Goal: Task Accomplishment & Management: Manage account settings

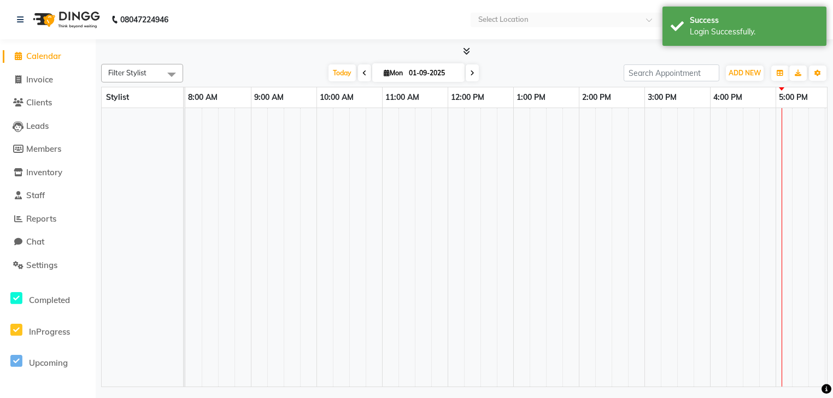
select select "en"
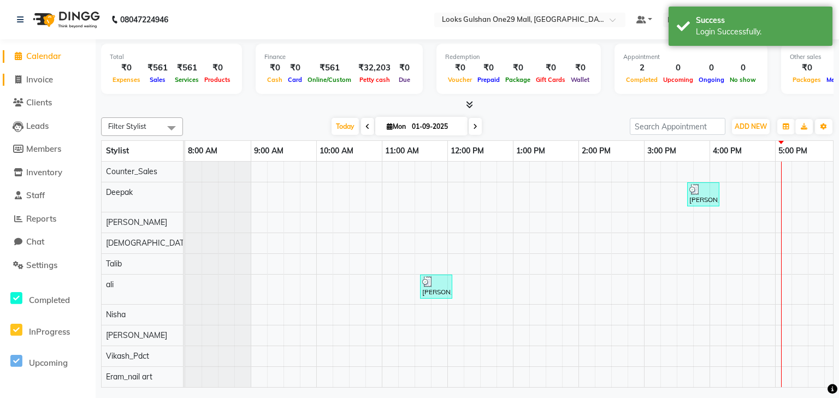
click at [56, 81] on link "Invoice" at bounding box center [48, 80] width 90 height 13
select select "service"
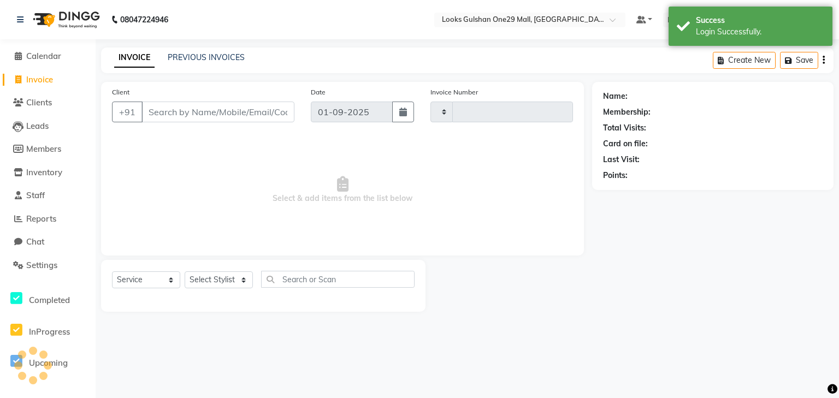
type input "1256"
select select "8337"
click at [197, 55] on link "PREVIOUS INVOICES" at bounding box center [206, 57] width 77 height 10
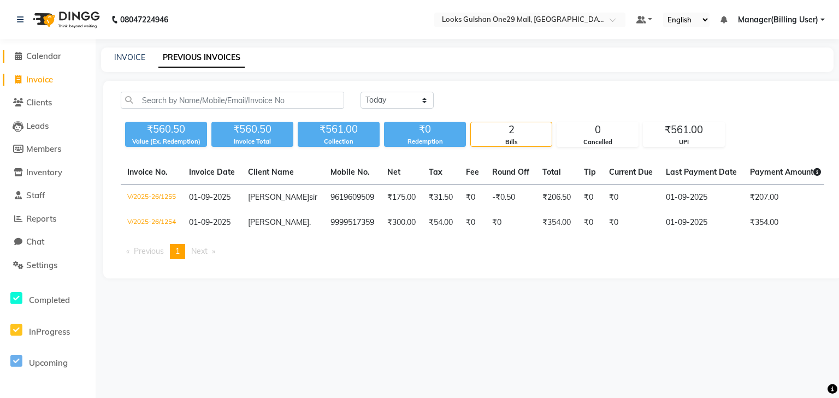
click at [56, 61] on span "Calendar" at bounding box center [43, 56] width 35 height 10
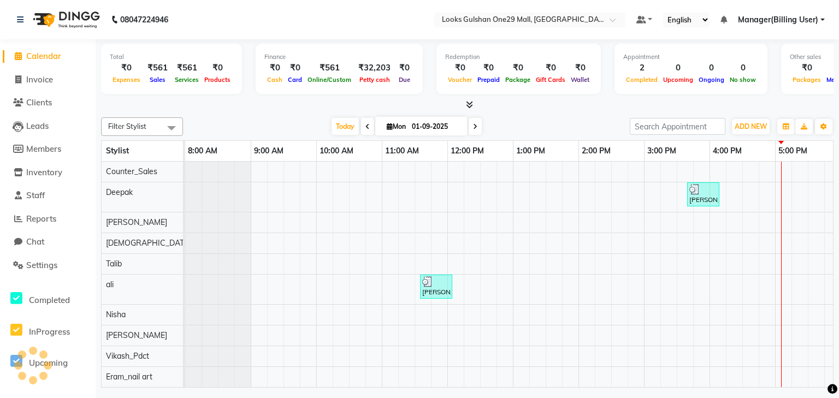
click at [179, 99] on div at bounding box center [467, 104] width 733 height 11
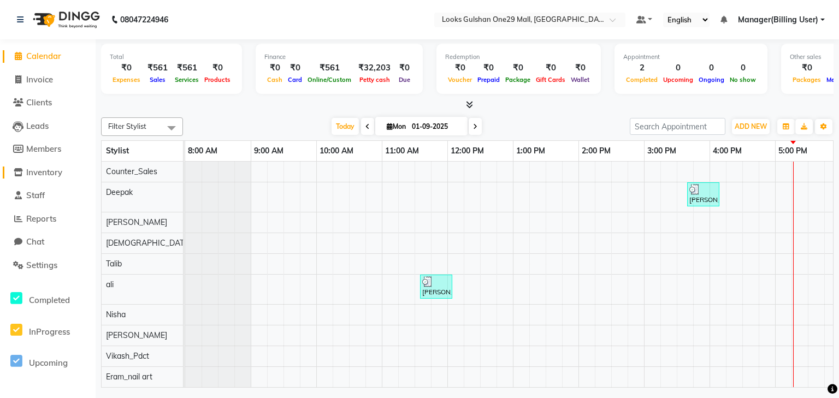
click at [56, 175] on span "Inventory" at bounding box center [44, 172] width 36 height 10
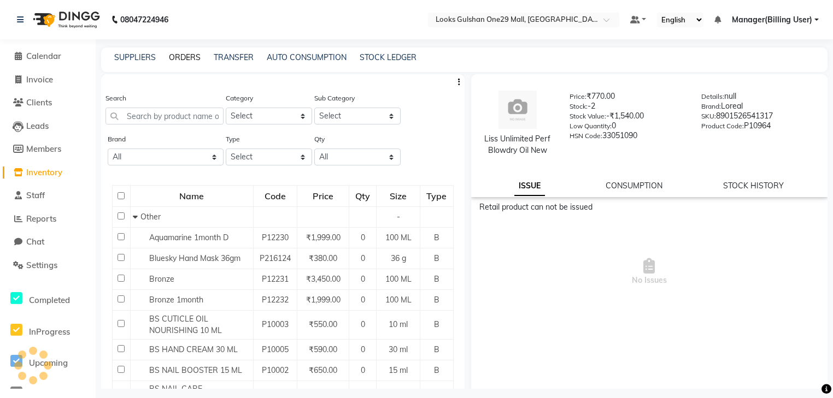
click at [192, 58] on link "ORDERS" at bounding box center [185, 57] width 32 height 10
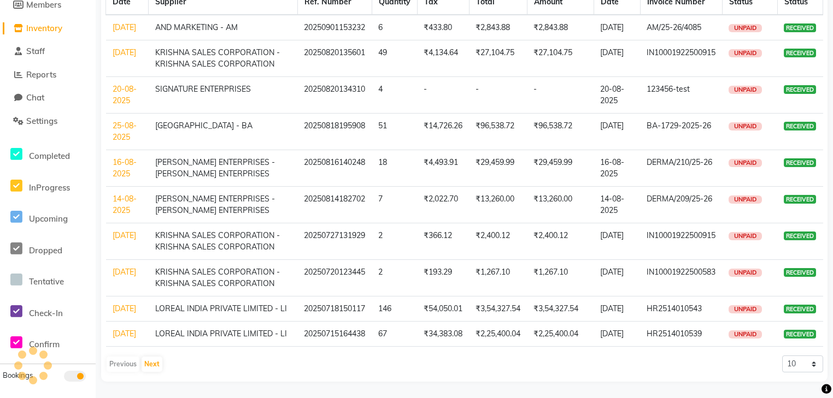
scroll to position [178, 0]
click at [157, 366] on button "Next" at bounding box center [152, 364] width 21 height 15
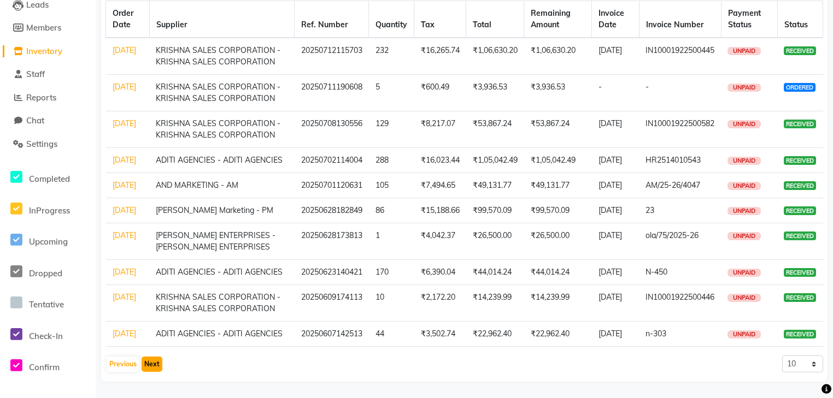
click at [151, 367] on button "Next" at bounding box center [152, 364] width 21 height 15
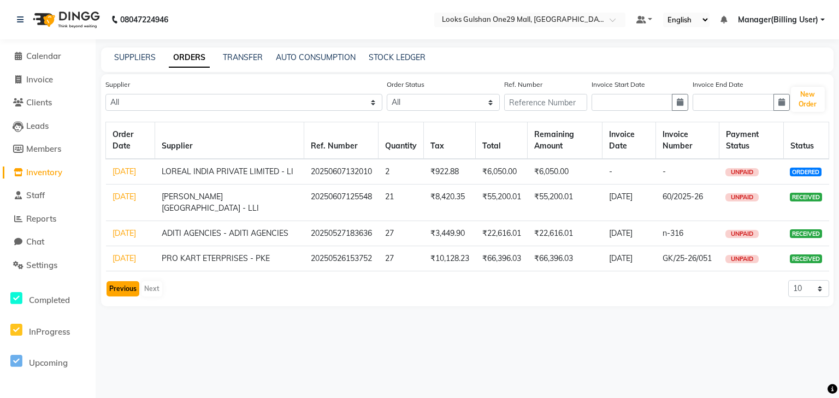
click at [117, 297] on button "Previous" at bounding box center [123, 288] width 33 height 15
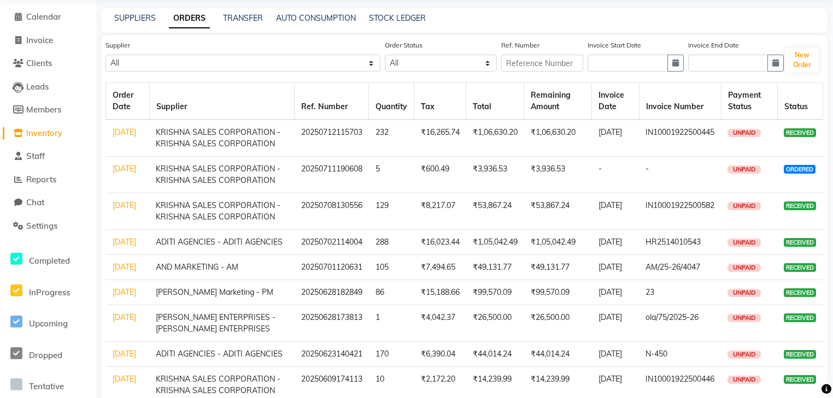
scroll to position [131, 0]
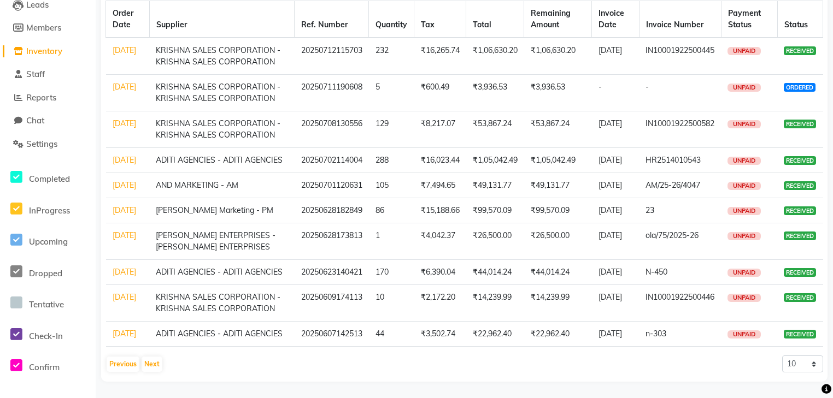
click at [126, 190] on link "[DATE]" at bounding box center [124, 185] width 23 height 10
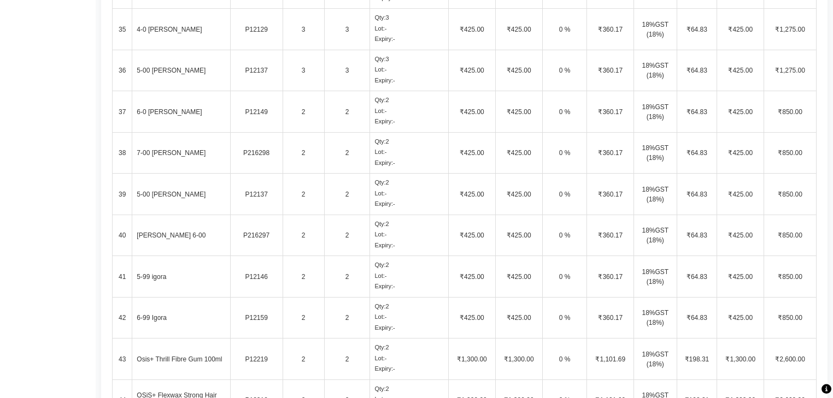
scroll to position [1749, 0]
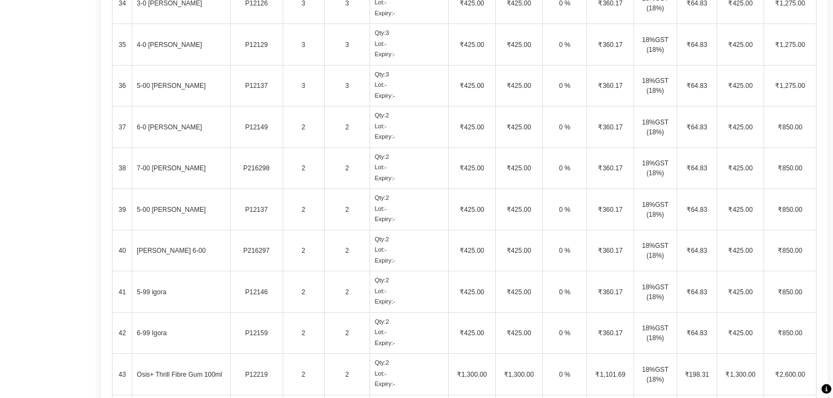
click at [214, 210] on td "5-00 [PERSON_NAME]" at bounding box center [181, 210] width 98 height 42
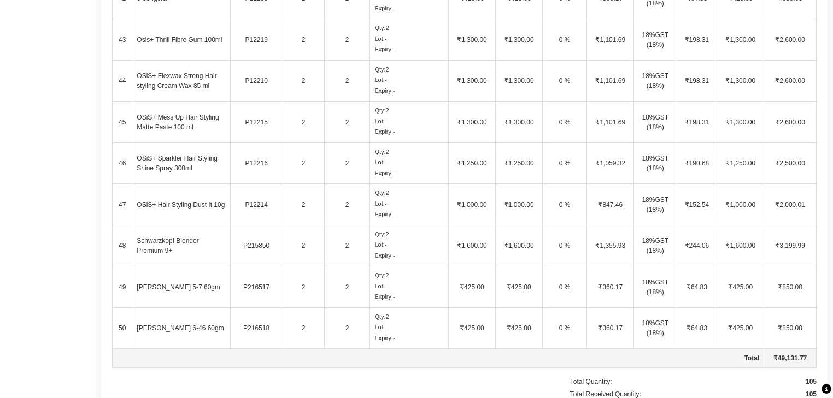
scroll to position [2068, 0]
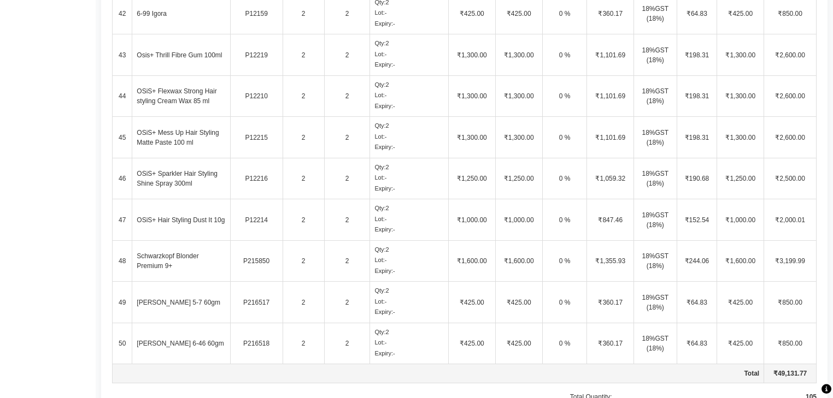
click at [179, 186] on td "OSiS+ Sparkler Hair Styling Shine Spray 300ml" at bounding box center [181, 179] width 98 height 42
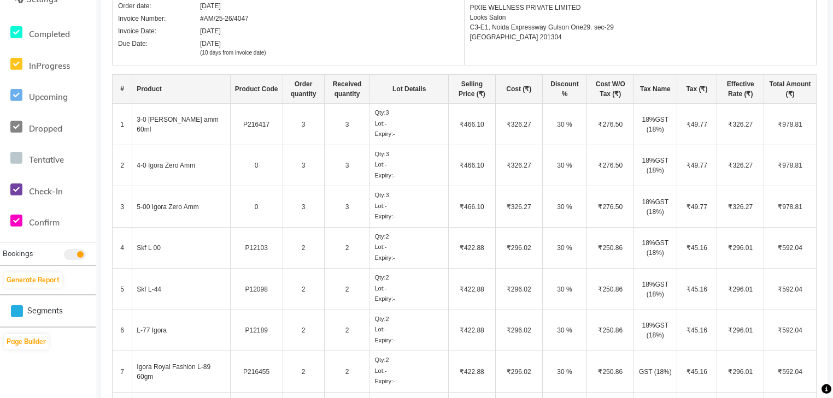
scroll to position [145, 0]
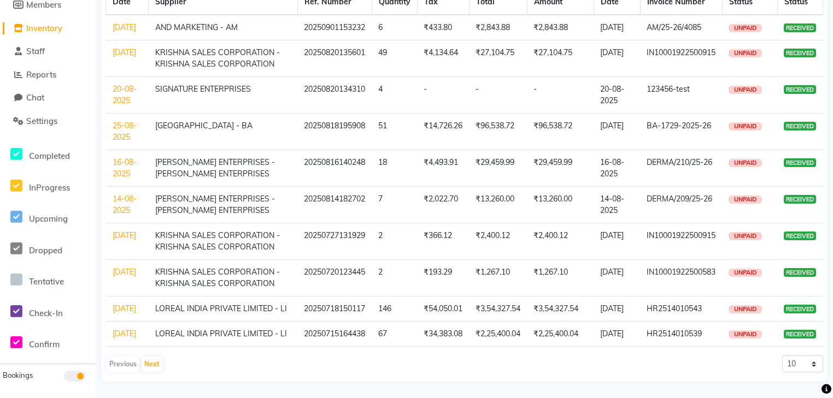
scroll to position [178, 0]
click at [158, 362] on button "Next" at bounding box center [152, 364] width 21 height 15
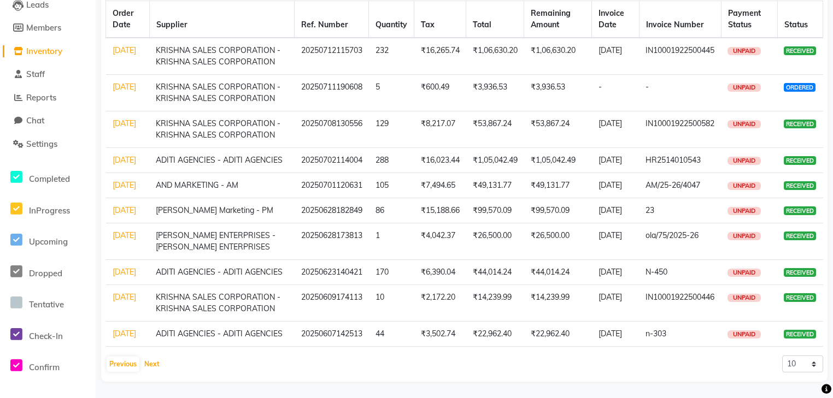
scroll to position [46, 0]
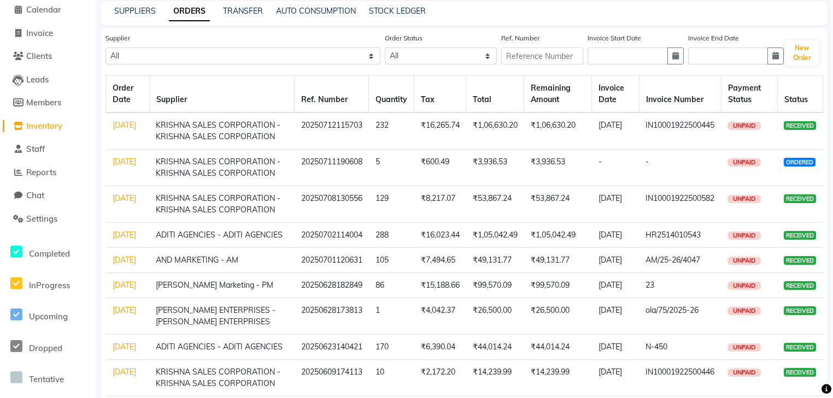
click at [122, 240] on link "[DATE]" at bounding box center [124, 235] width 23 height 10
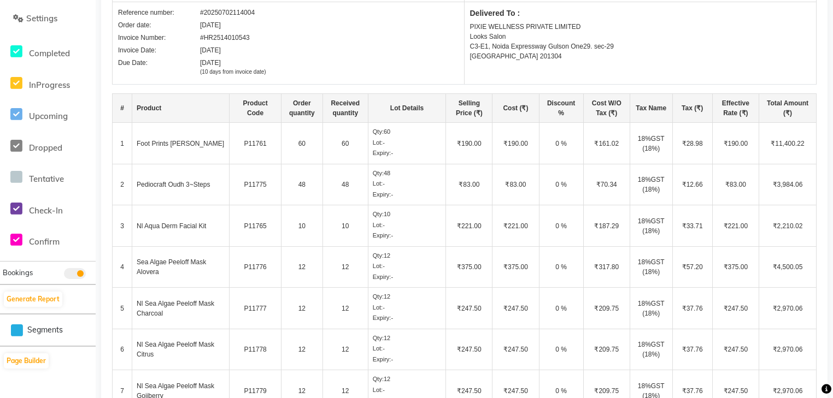
scroll to position [225, 0]
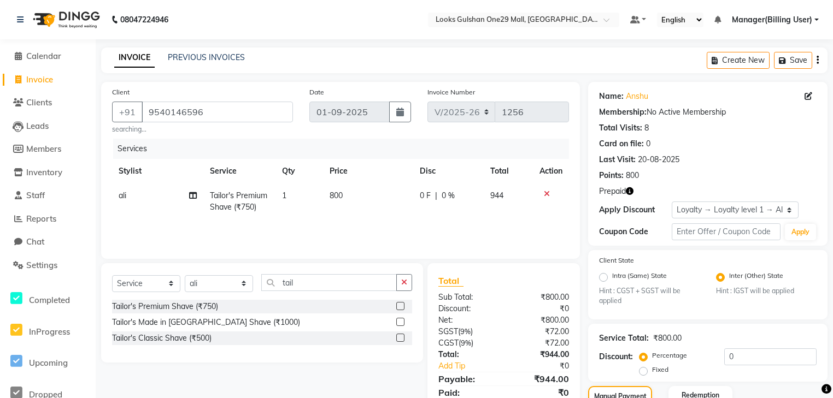
select select "8337"
select select "service"
select select "82068"
select select "1: Object"
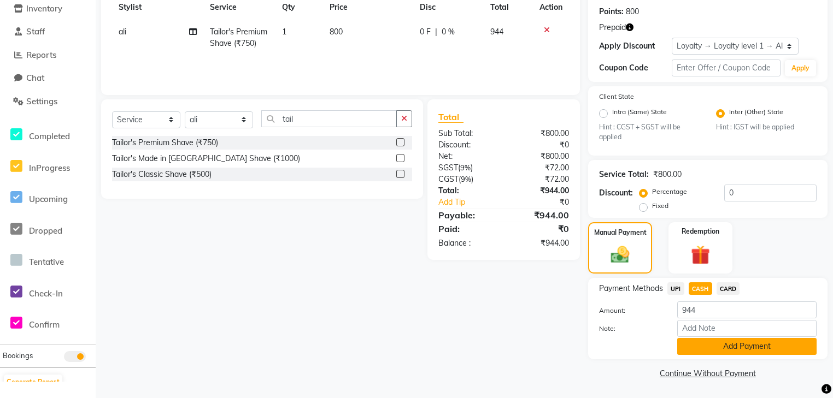
click at [720, 344] on button "Add Payment" at bounding box center [746, 346] width 139 height 17
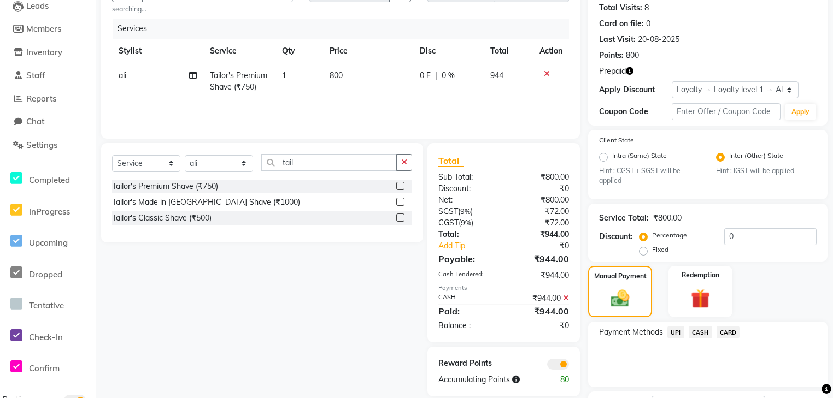
scroll to position [211, 0]
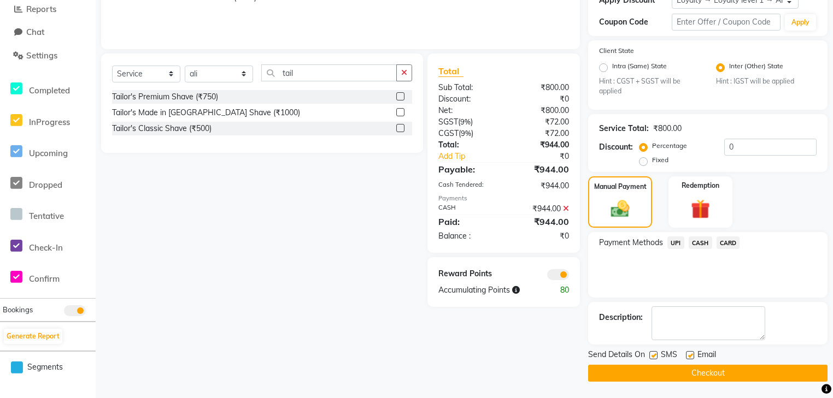
click at [687, 352] on label at bounding box center [690, 355] width 8 height 8
click at [687, 352] on input "checkbox" at bounding box center [689, 355] width 7 height 7
checkbox input "false"
click at [688, 368] on button "Checkout" at bounding box center [707, 373] width 239 height 17
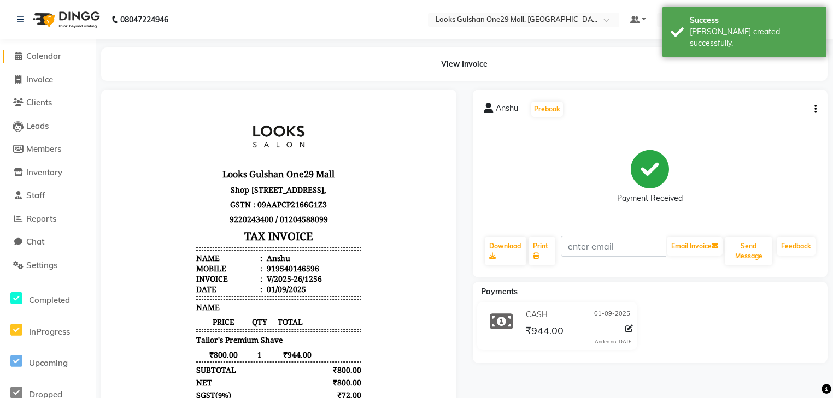
click at [52, 57] on span "Calendar" at bounding box center [43, 56] width 35 height 10
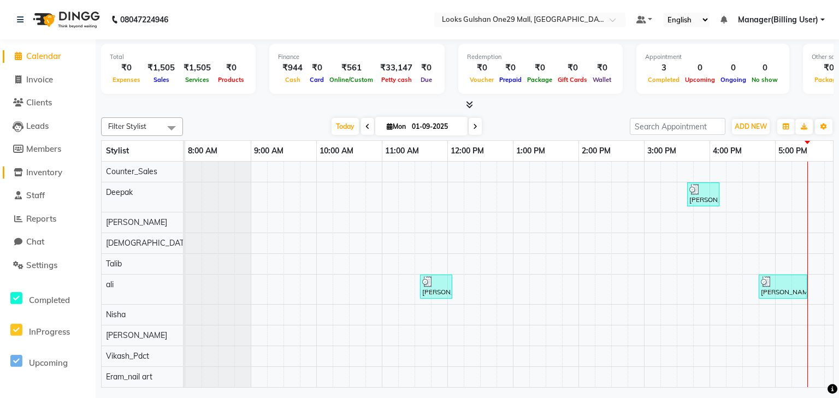
click at [57, 177] on span "Inventory" at bounding box center [44, 172] width 36 height 10
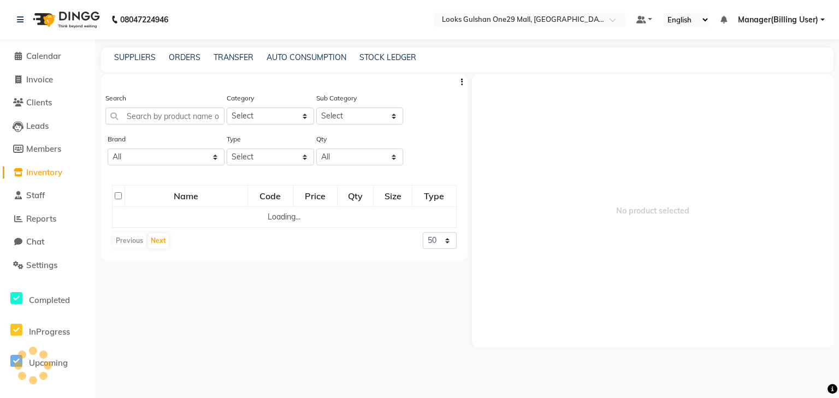
click at [181, 63] on div "ORDERS" at bounding box center [185, 57] width 32 height 11
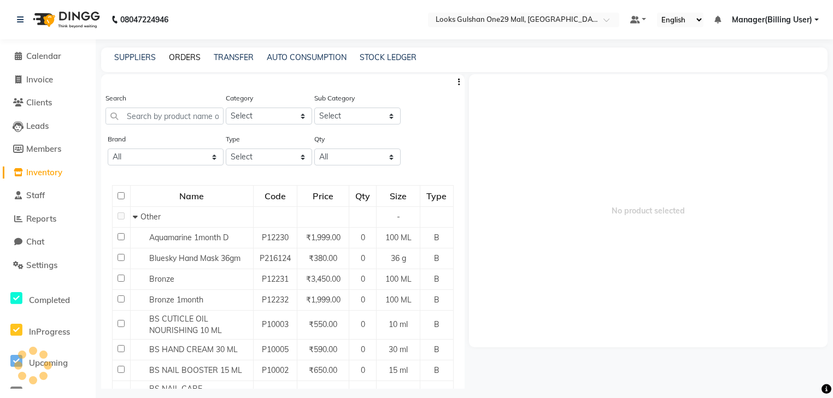
click at [190, 54] on link "ORDERS" at bounding box center [185, 57] width 32 height 10
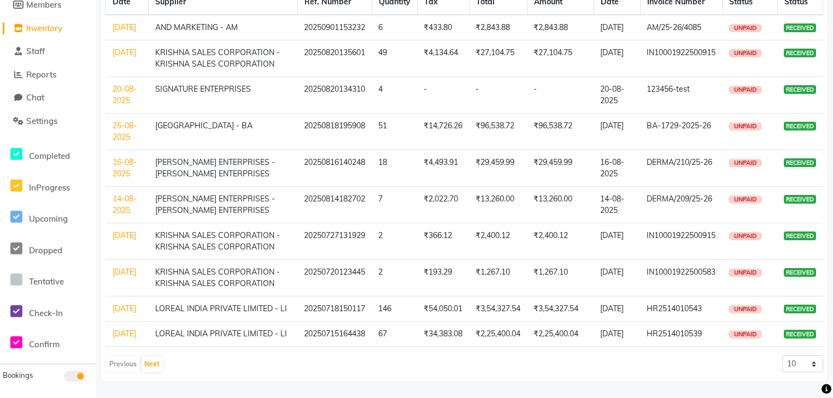
scroll to position [178, 0]
drag, startPoint x: 160, startPoint y: 364, endPoint x: 176, endPoint y: 357, distance: 18.6
click at [159, 364] on button "Next" at bounding box center [152, 364] width 21 height 15
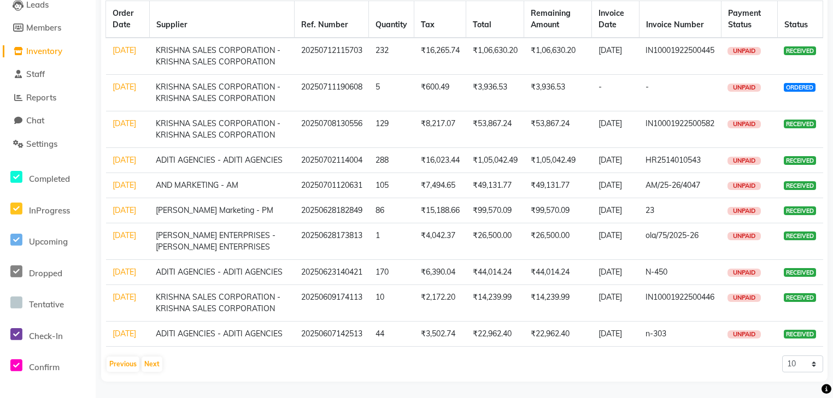
click at [116, 155] on link "[DATE]" at bounding box center [124, 160] width 23 height 10
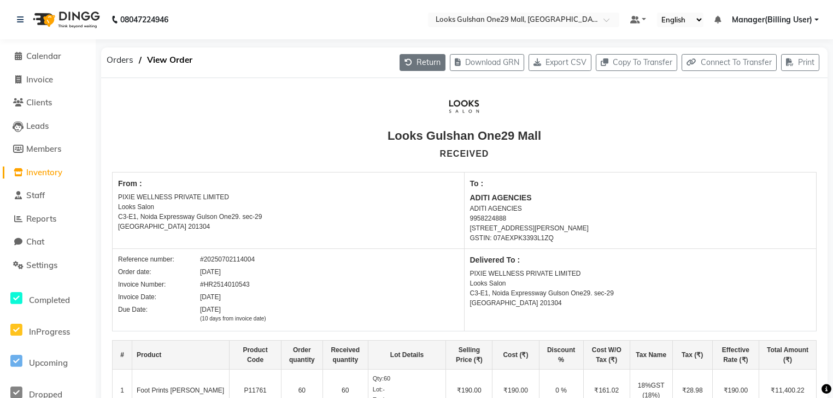
click at [414, 55] on button "Return" at bounding box center [422, 62] width 46 height 17
select select "1502"
select select "1466"
select select "4741"
select select "true"
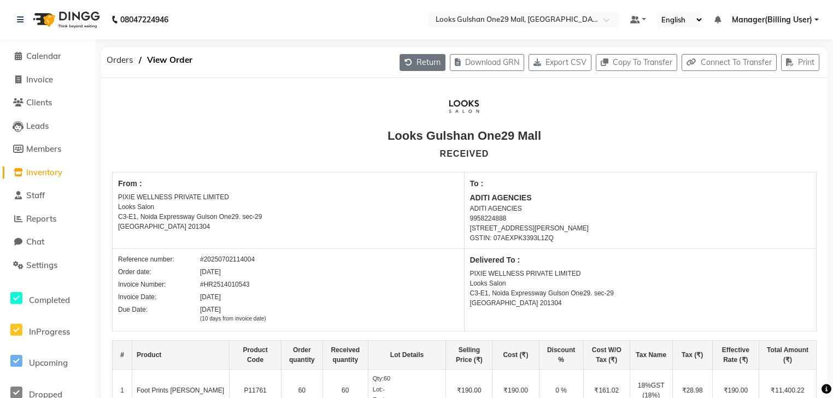
select select "3931"
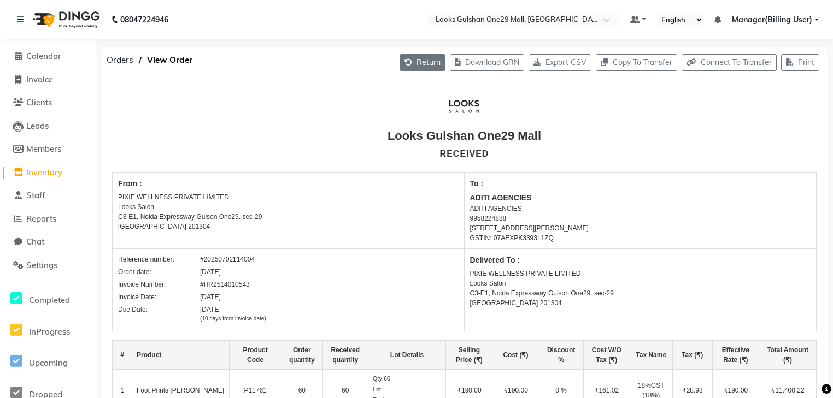
select select "3931"
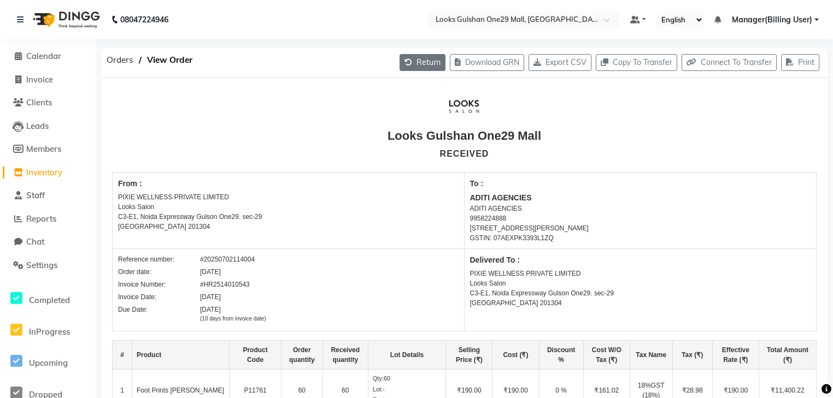
select select "3931"
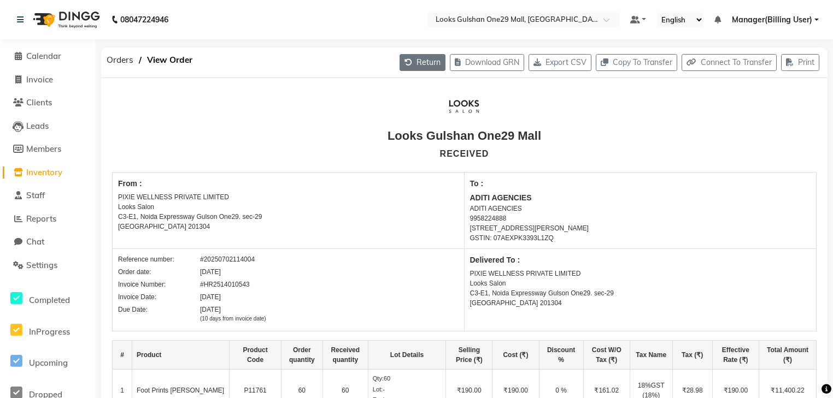
select select "3931"
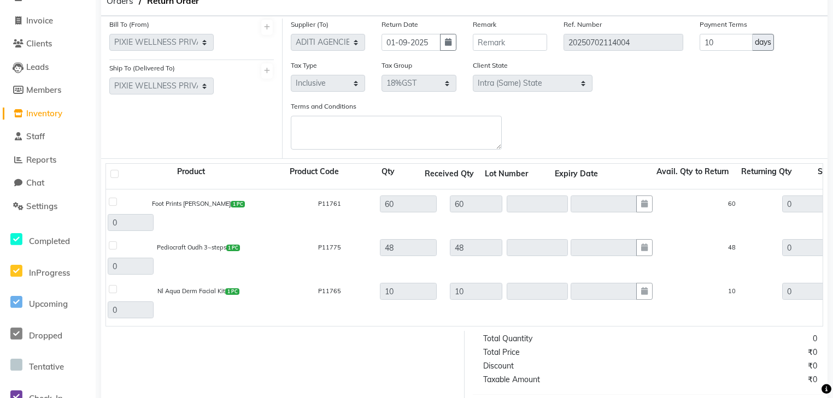
scroll to position [44, 0]
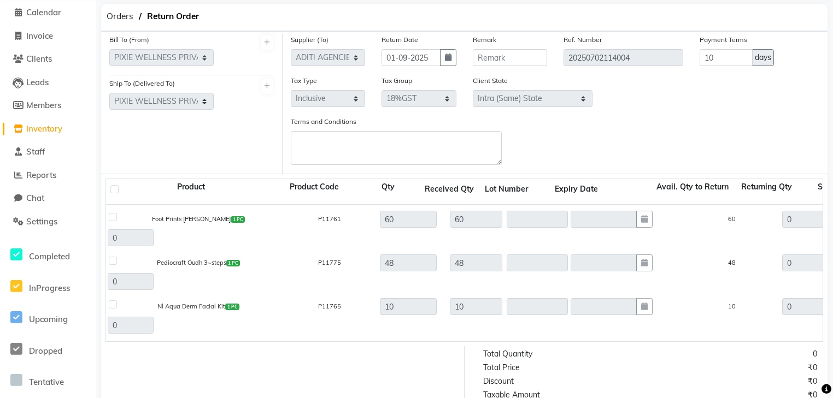
click at [247, 265] on div "Pediocraft Oudh 3~steps 1 PC" at bounding box center [198, 263] width 175 height 18
select select "3931"
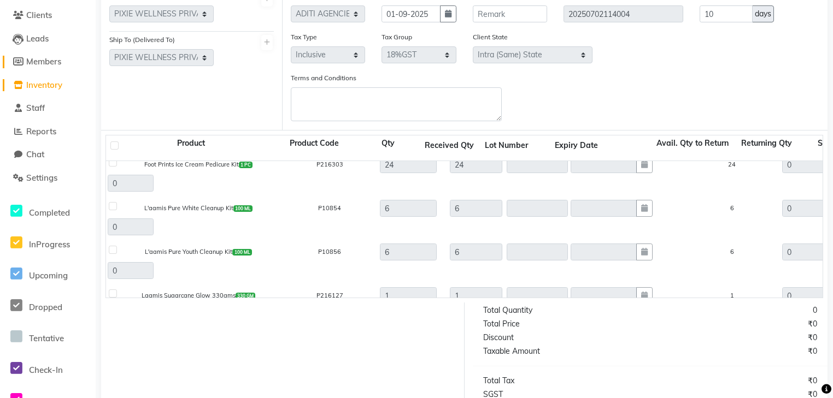
scroll to position [523, 0]
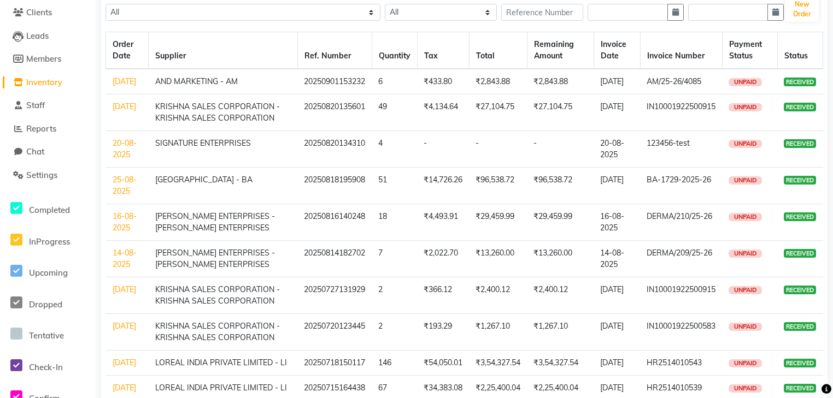
scroll to position [178, 0]
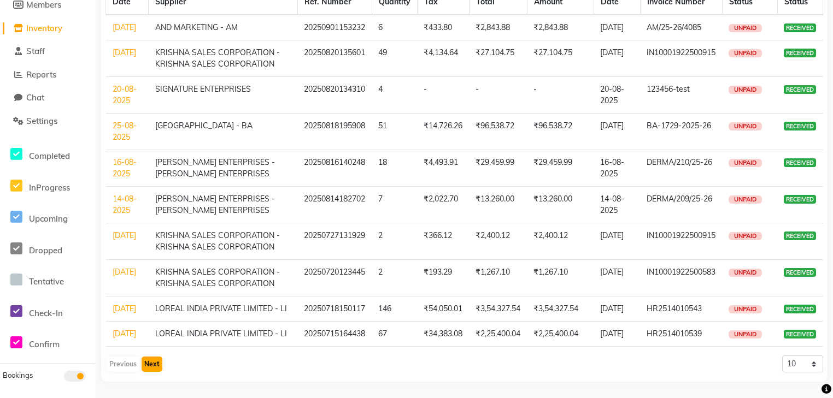
click at [154, 362] on button "Next" at bounding box center [152, 364] width 21 height 15
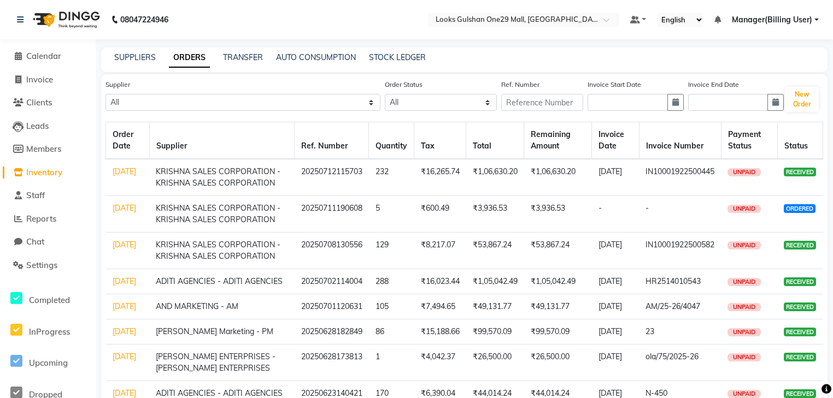
scroll to position [87, 0]
